Goal: Information Seeking & Learning: Check status

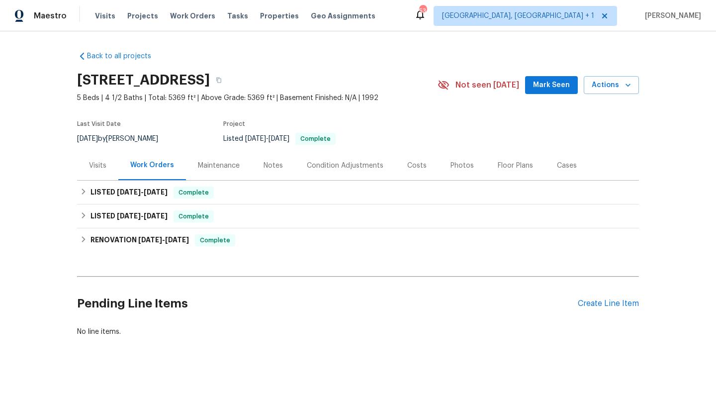
click at [98, 172] on div "Visits" at bounding box center [97, 165] width 41 height 29
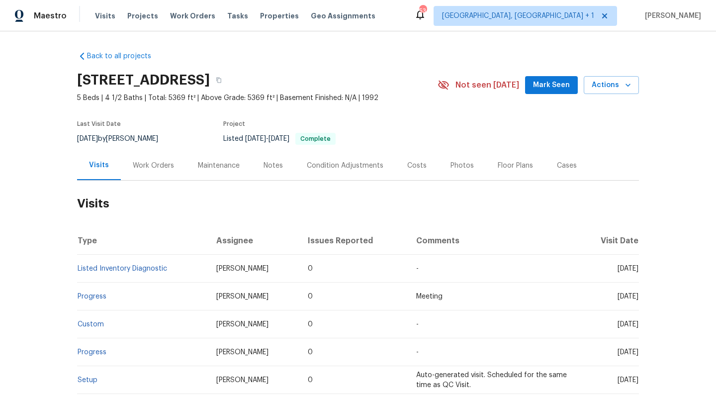
click at [159, 166] on div "Work Orders" at bounding box center [153, 166] width 41 height 10
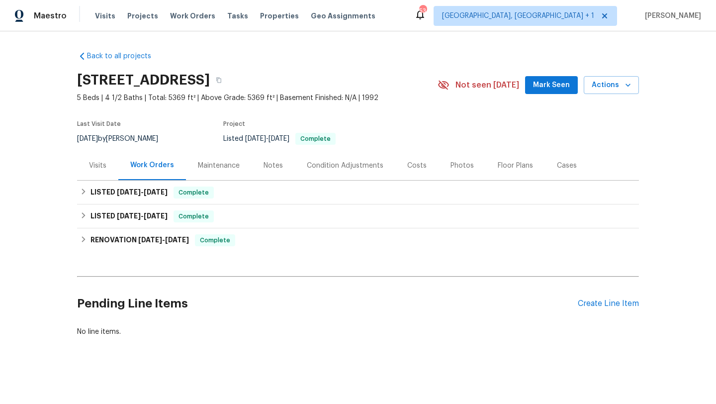
click at [106, 172] on div "Visits" at bounding box center [97, 165] width 41 height 29
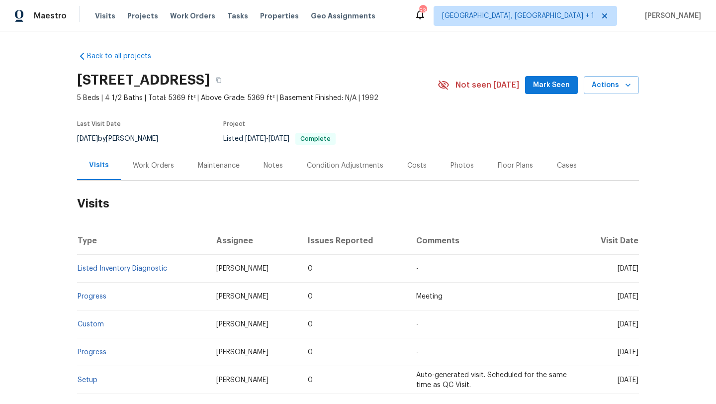
drag, startPoint x: 599, startPoint y: 268, endPoint x: 638, endPoint y: 272, distance: 39.0
click at [638, 272] on span "[DATE]" at bounding box center [628, 268] width 21 height 7
copy span "[DATE]"
click at [152, 164] on div "Work Orders" at bounding box center [153, 166] width 41 height 10
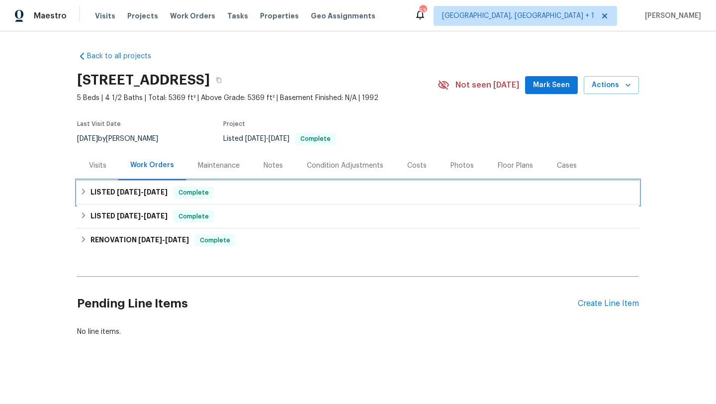
click at [150, 185] on div "LISTED [DATE] - [DATE] Complete" at bounding box center [358, 193] width 562 height 24
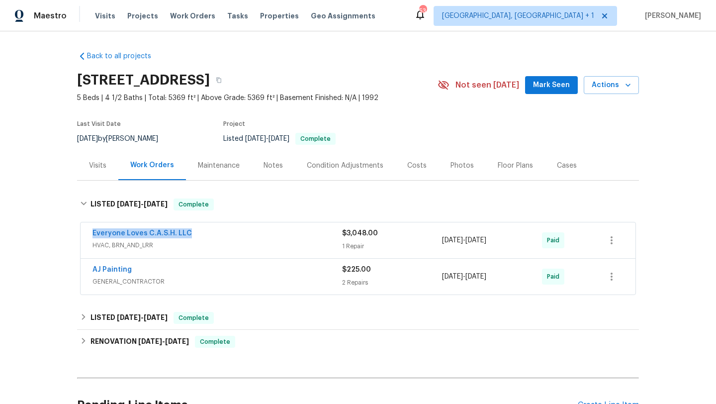
drag, startPoint x: 201, startPoint y: 232, endPoint x: 84, endPoint y: 230, distance: 116.9
click at [84, 230] on div "Everyone Loves C.A.S.H. LLC HVAC, BRN_AND_LRR $3,048.00 1 Repair [DATE] - [DATE…" at bounding box center [358, 240] width 555 height 36
copy link "Everyone Loves C.A.S.H. LLC"
drag, startPoint x: 517, startPoint y: 243, endPoint x: 446, endPoint y: 242, distance: 71.1
click at [446, 242] on div "[DATE] - [DATE]" at bounding box center [492, 240] width 100 height 24
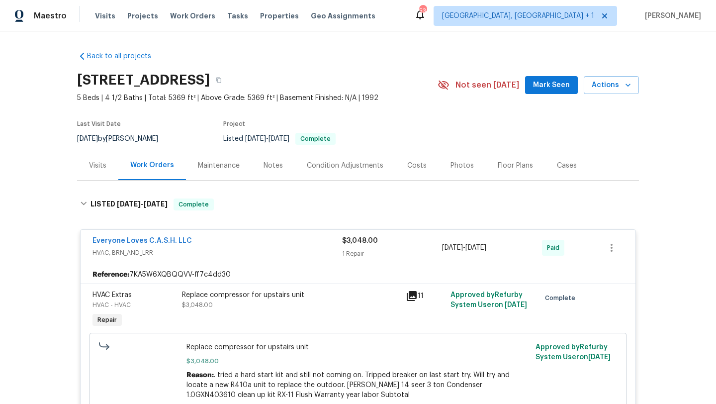
click at [498, 268] on div "Reference: 7KA5W6XQBQQVV-ff7c4dd30" at bounding box center [358, 275] width 555 height 18
drag, startPoint x: 515, startPoint y: 251, endPoint x: 435, endPoint y: 250, distance: 79.6
click at [435, 250] on div "Everyone Loves C.A.S.H. LLC HVAC, BRN_AND_LRR $3,048.00 1 Repair [DATE] - [DATE…" at bounding box center [346, 248] width 507 height 24
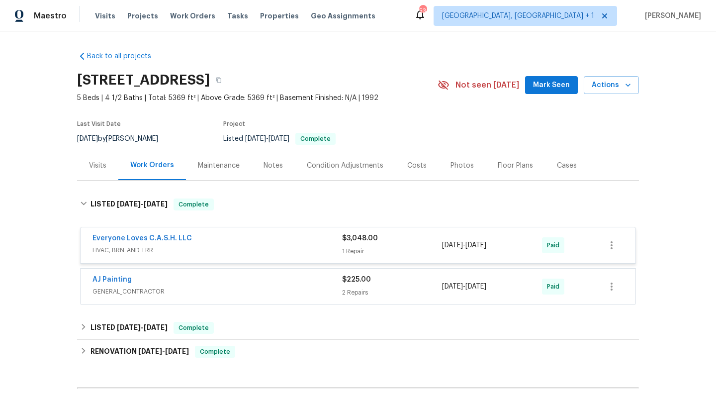
copy div "[DATE] - [DATE]"
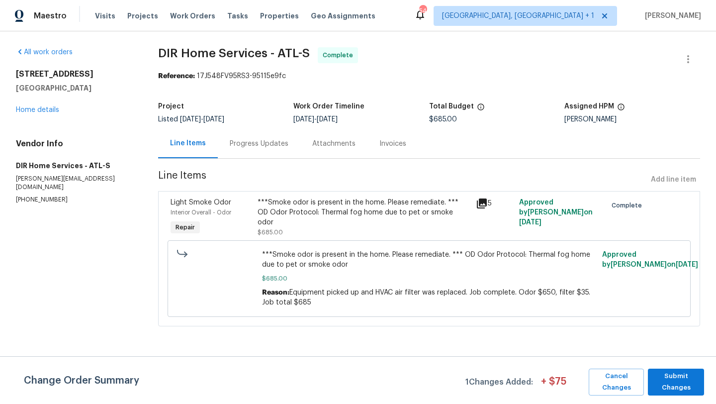
click at [296, 226] on div "***Smoke odor is present in the home. Please remediate. *** OD Odor Protocol: T…" at bounding box center [364, 217] width 212 height 40
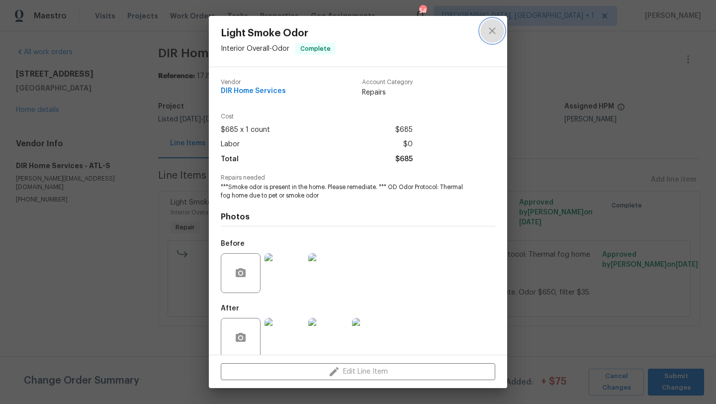
click at [493, 30] on icon "close" at bounding box center [493, 31] width 12 height 12
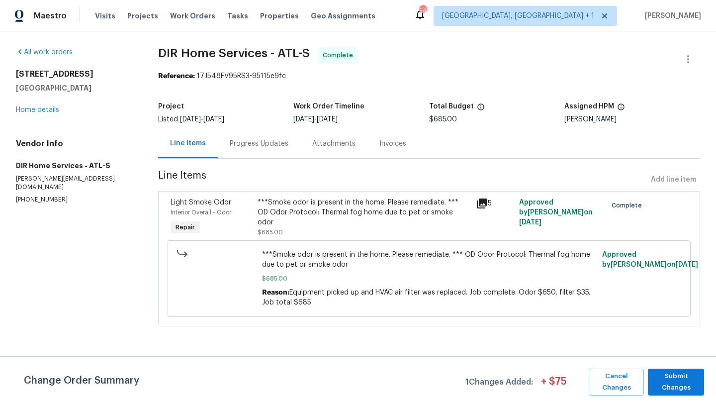
click at [261, 148] on div "Progress Updates" at bounding box center [259, 144] width 59 height 10
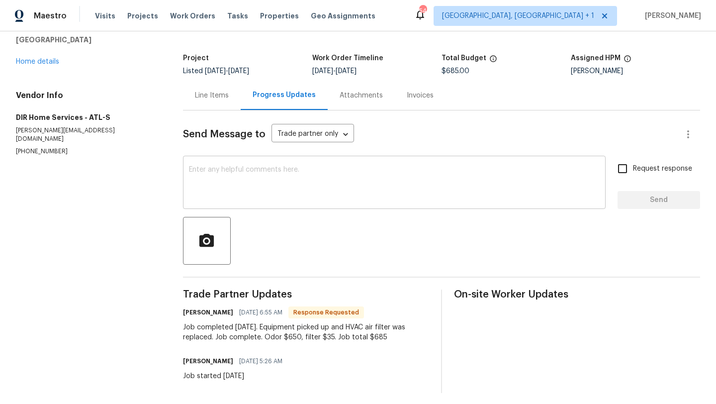
scroll to position [53, 0]
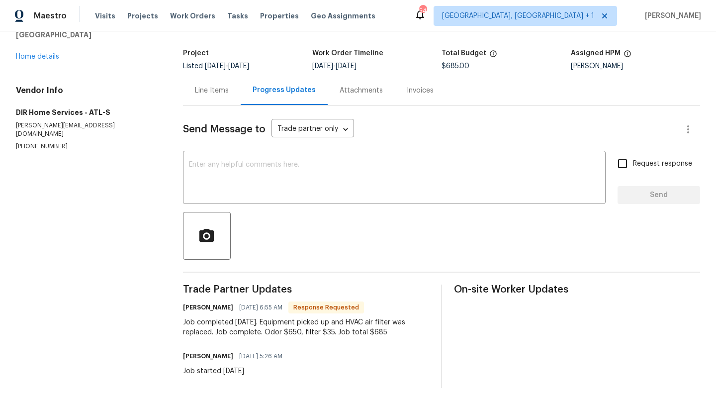
click at [213, 97] on div "Line Items" at bounding box center [212, 90] width 58 height 29
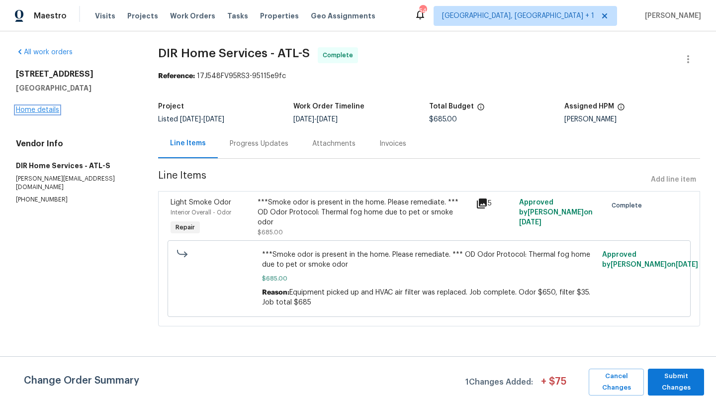
click at [41, 113] on link "Home details" at bounding box center [37, 109] width 43 height 7
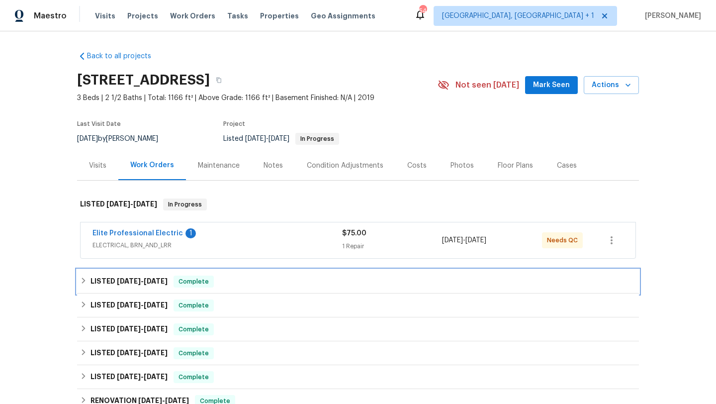
click at [156, 291] on div "LISTED 7/29/25 - 8/1/25 Complete" at bounding box center [358, 282] width 562 height 24
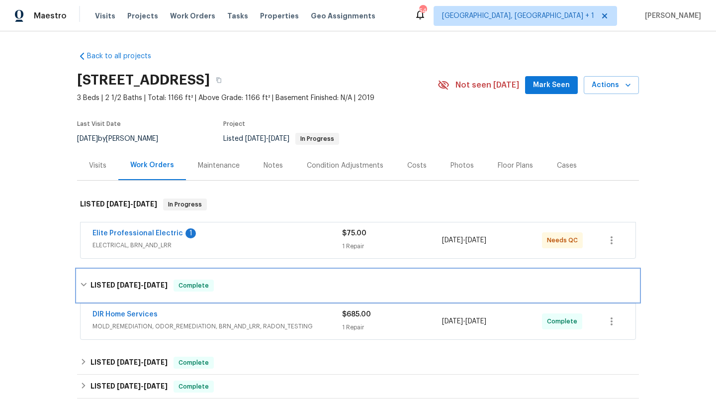
scroll to position [28, 0]
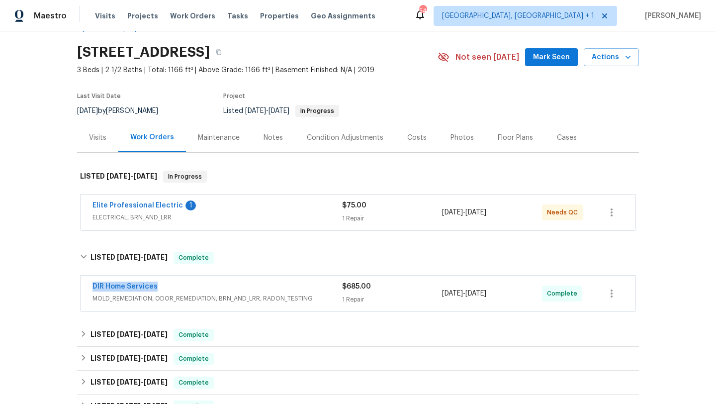
drag, startPoint x: 178, startPoint y: 290, endPoint x: 84, endPoint y: 291, distance: 93.5
click at [84, 290] on div "DIR Home Services MOLD_REMEDIATION, ODOR_REMEDIATION, BRN_AND_LRR, RADON_TESTIN…" at bounding box center [358, 294] width 555 height 36
copy link "DIR Home Services"
click at [276, 299] on span "MOLD_REMEDIATION, ODOR_REMEDIATION, BRN_AND_LRR, RADON_TESTING" at bounding box center [218, 299] width 250 height 10
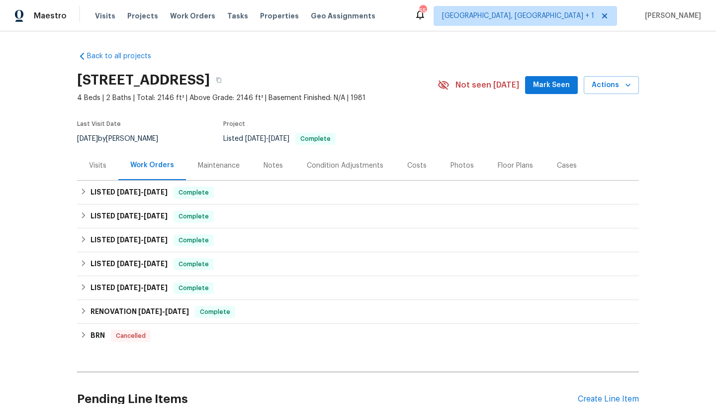
click at [99, 174] on div "Visits" at bounding box center [97, 165] width 41 height 29
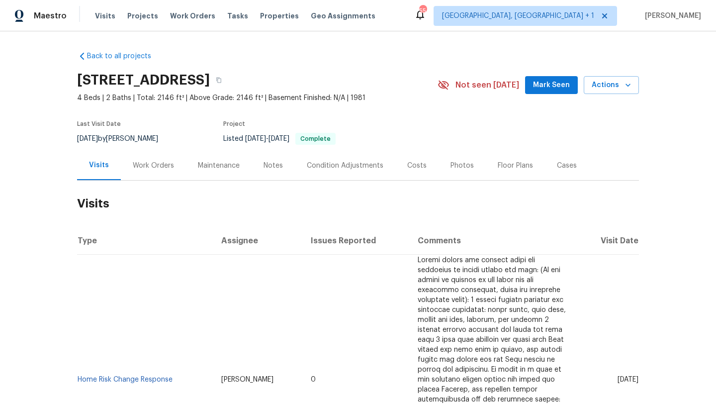
click at [156, 154] on div "Work Orders" at bounding box center [153, 165] width 65 height 29
